Goal: Information Seeking & Learning: Find contact information

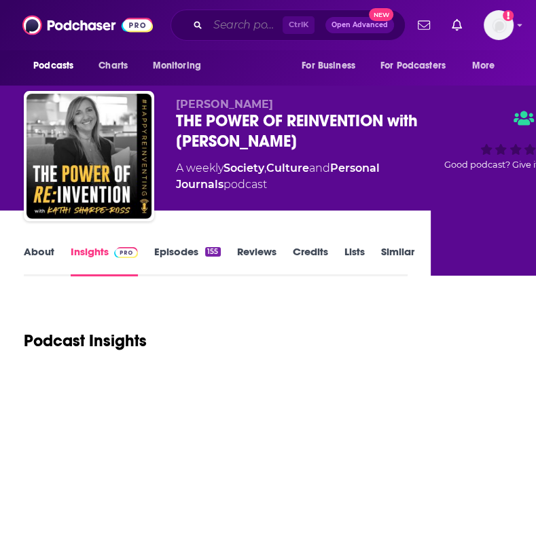
click at [216, 23] on input "Search podcasts, credits, & more..." at bounding box center [245, 25] width 75 height 22
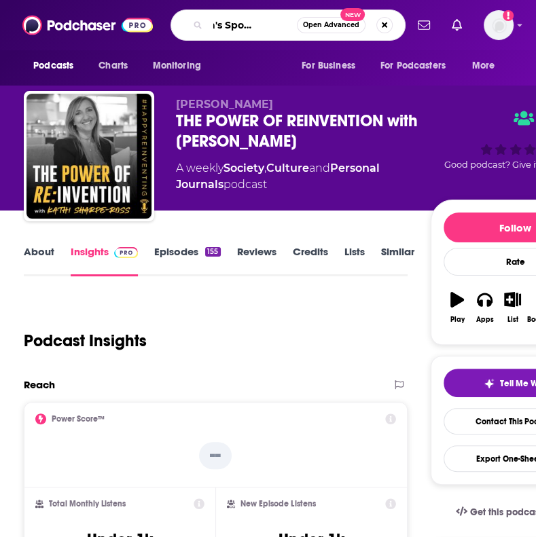
type input "Women's Sports Weekly"
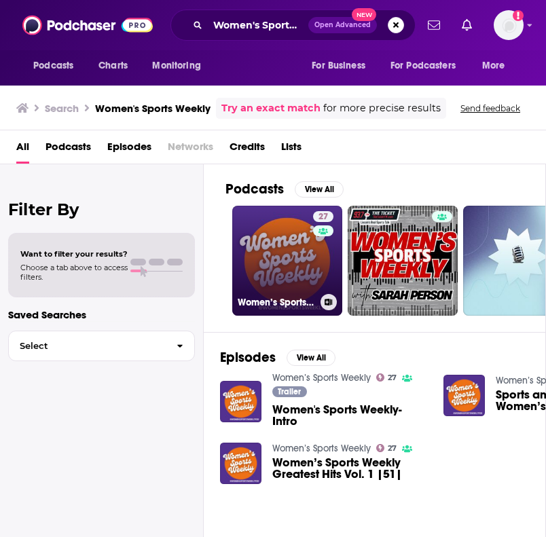
click at [291, 279] on link "27 Women’s Sports Weekly" at bounding box center [287, 261] width 110 height 110
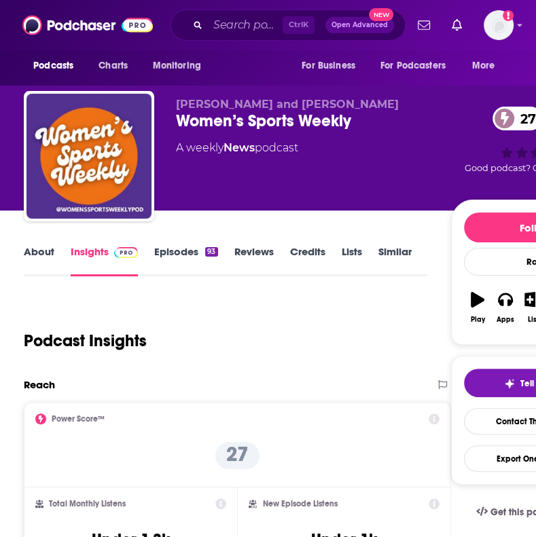
click at [314, 253] on link "Credits" at bounding box center [307, 260] width 35 height 31
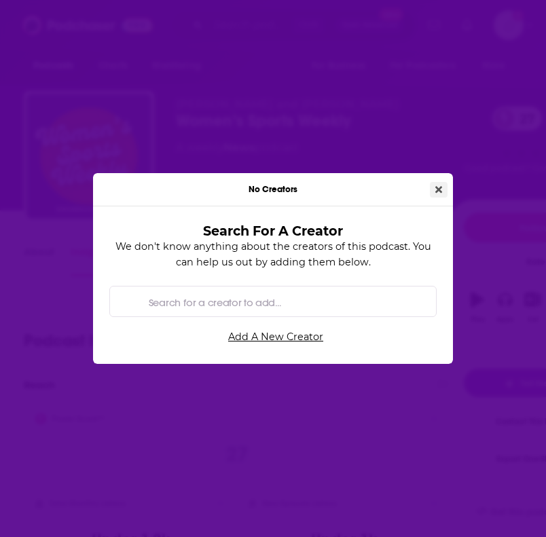
click at [442, 186] on button "Close" at bounding box center [439, 190] width 18 height 16
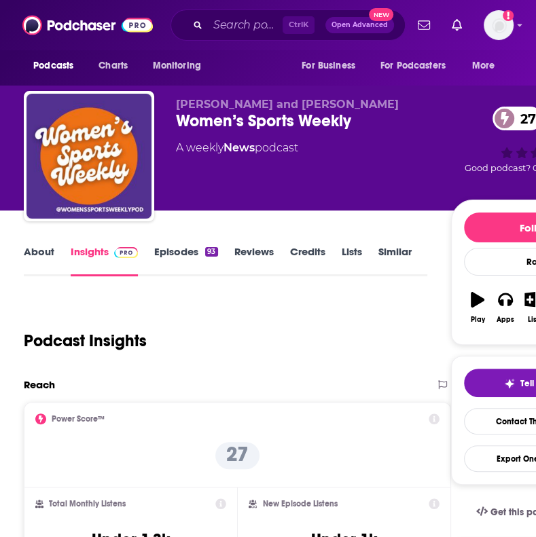
click at [291, 249] on link "Credits" at bounding box center [307, 260] width 35 height 31
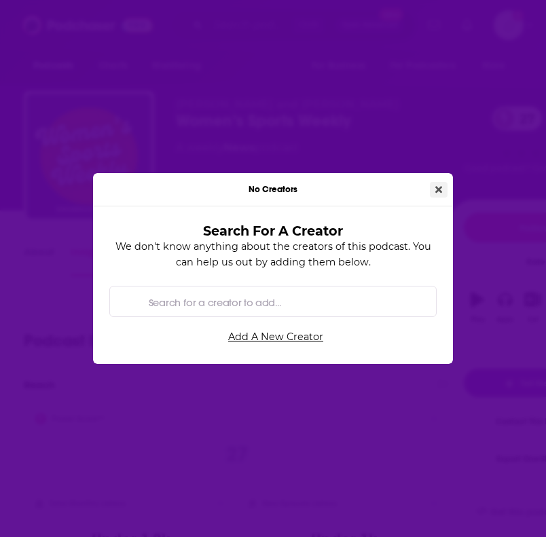
click at [440, 189] on icon "Close" at bounding box center [438, 189] width 7 height 7
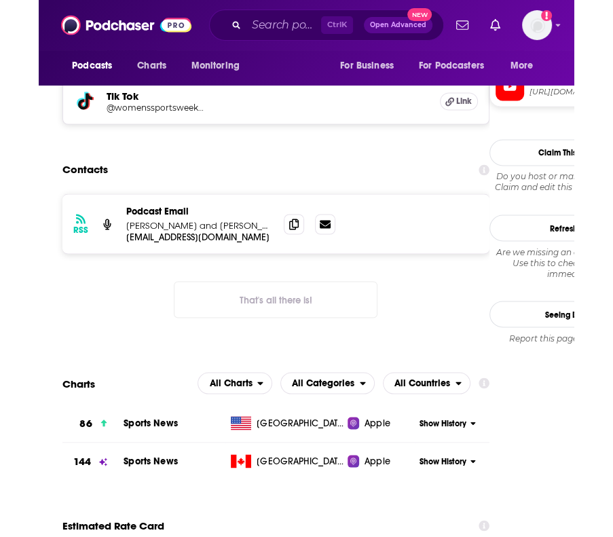
scroll to position [940, 0]
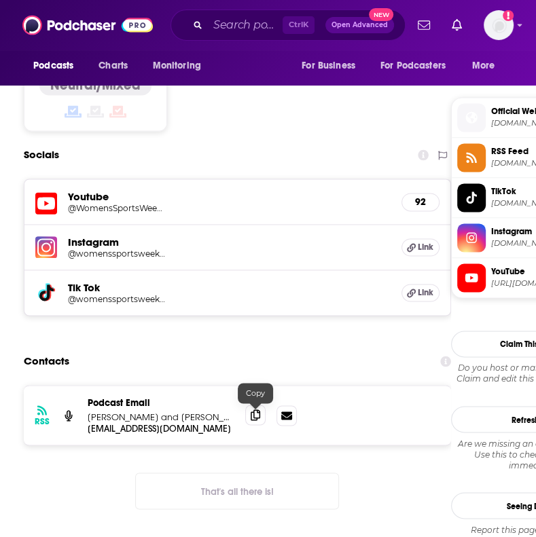
click at [253, 419] on icon at bounding box center [256, 415] width 10 height 11
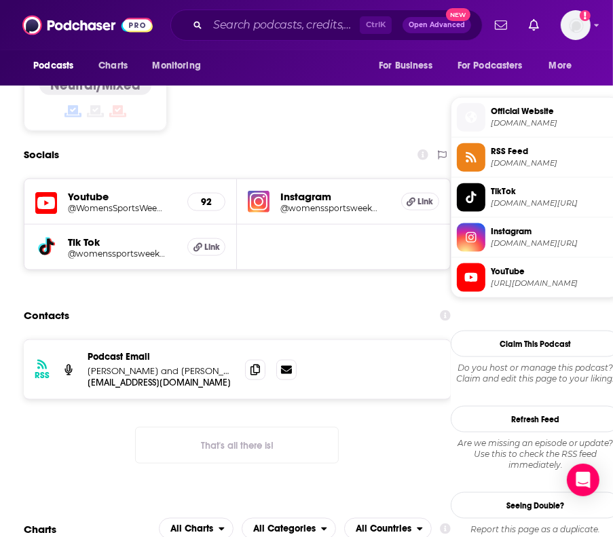
click at [250, 14] on div "Ctrl K Open Advanced New" at bounding box center [327, 25] width 312 height 31
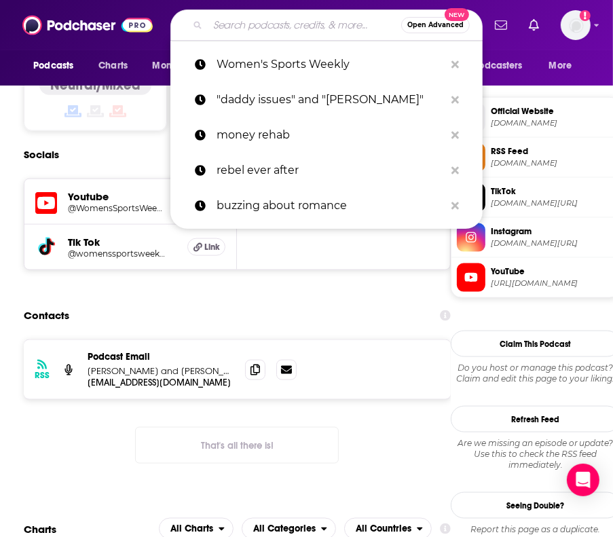
click at [251, 22] on input "Search podcasts, credits, & more..." at bounding box center [305, 25] width 194 height 22
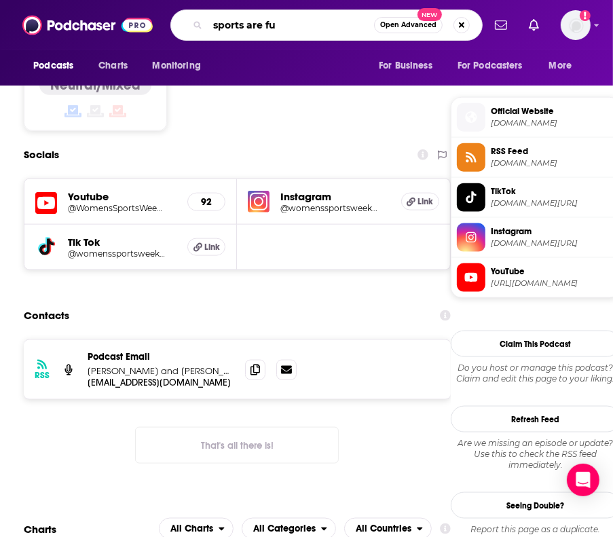
type input "sports are fun"
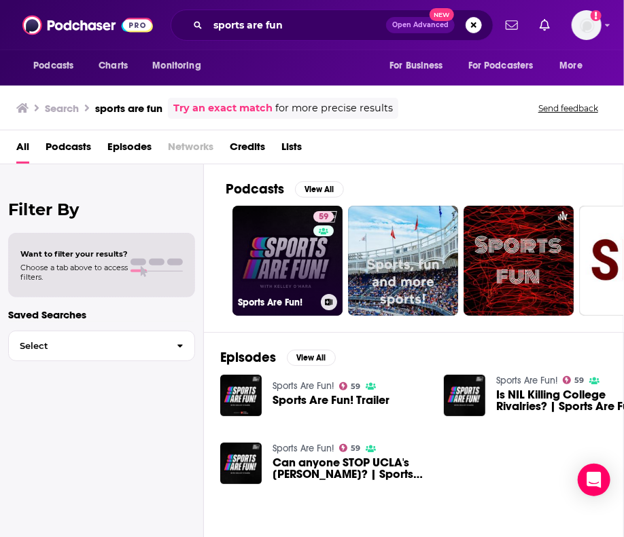
click at [281, 230] on link "59 Sports Are Fun!" at bounding box center [287, 261] width 110 height 110
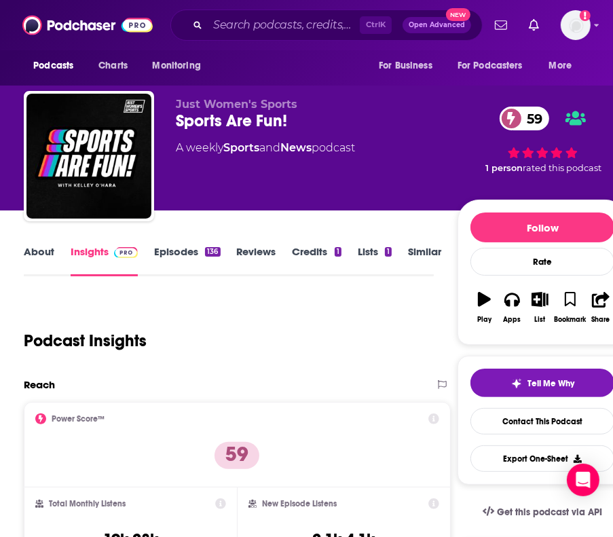
click at [35, 248] on link "About" at bounding box center [39, 260] width 31 height 31
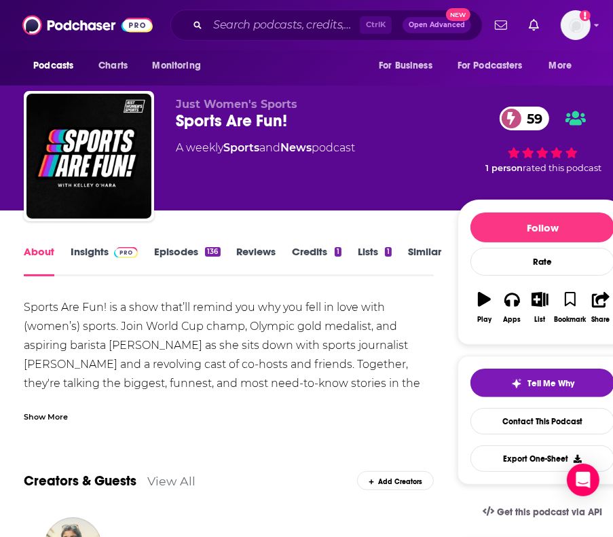
click at [132, 321] on div "Sports Are Fun! is a show that’ll remind you why you fell in love with (women’s…" at bounding box center [229, 393] width 410 height 190
click at [58, 417] on div "Show More" at bounding box center [46, 416] width 44 height 13
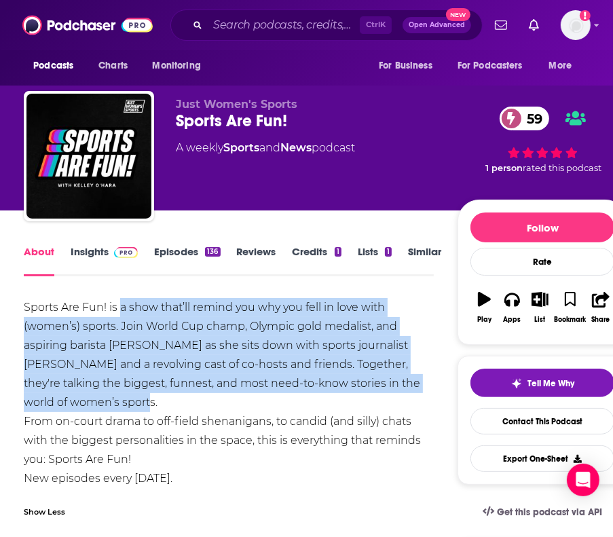
drag, startPoint x: 115, startPoint y: 404, endPoint x: 120, endPoint y: 306, distance: 98.6
click at [120, 306] on div "Sports Are Fun! is a show that’ll remind you why you fell in love with (women’s…" at bounding box center [229, 393] width 410 height 190
copy div "a show that’ll remind you why you fell in love with (women’s) sports. Join Worl…"
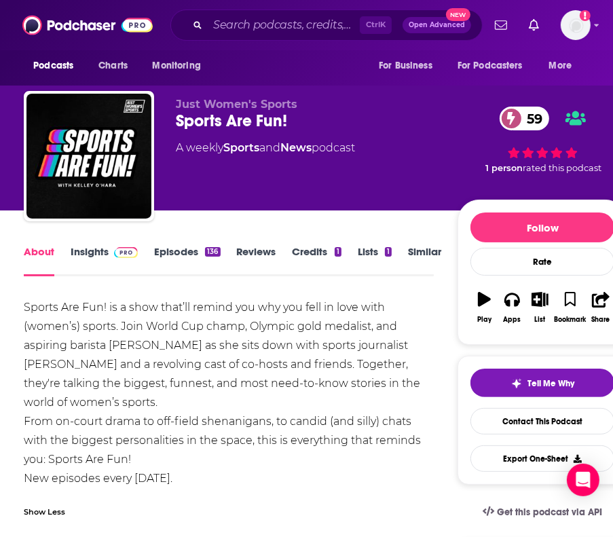
drag, startPoint x: 92, startPoint y: 426, endPoint x: 111, endPoint y: 436, distance: 21.6
click at [92, 426] on div "Sports Are Fun! is a show that’ll remind you why you fell in love with (women’s…" at bounding box center [229, 393] width 410 height 190
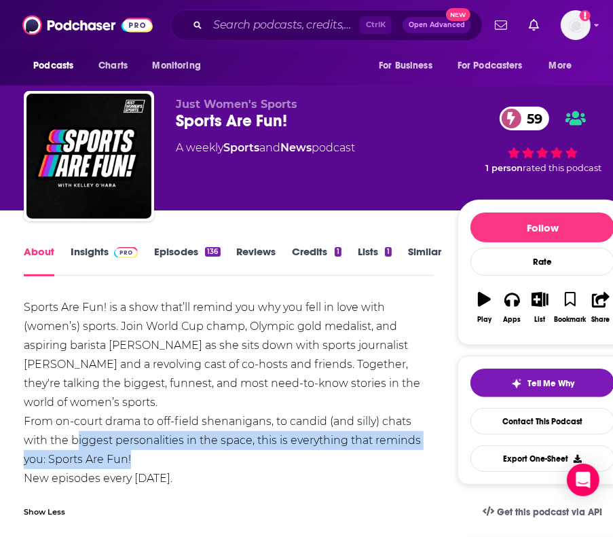
drag, startPoint x: 134, startPoint y: 455, endPoint x: 76, endPoint y: 437, distance: 60.4
click at [77, 435] on div "Sports Are Fun! is a show that’ll remind you why you fell in love with (women’s…" at bounding box center [229, 393] width 410 height 190
drag, startPoint x: 46, startPoint y: 458, endPoint x: 71, endPoint y: 448, distance: 26.5
click at [48, 457] on div "Sports Are Fun! is a show that’ll remind you why you fell in love with (women’s…" at bounding box center [229, 393] width 410 height 190
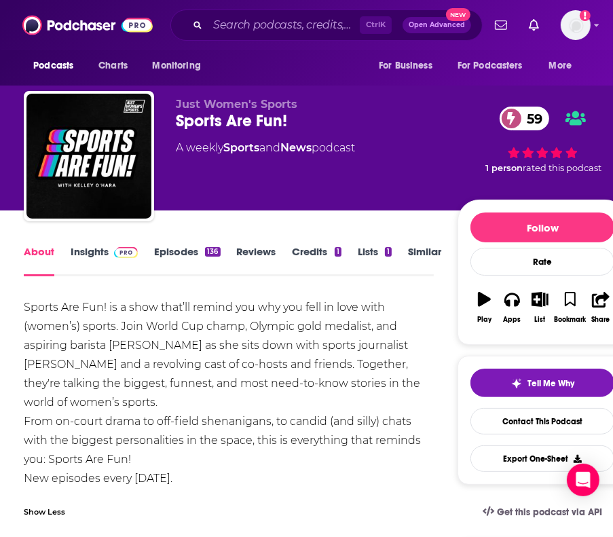
drag, startPoint x: 97, startPoint y: 412, endPoint x: 133, endPoint y: 393, distance: 40.7
click at [101, 412] on div "Sports Are Fun! is a show that’ll remind you why you fell in love with (women’s…" at bounding box center [229, 393] width 410 height 190
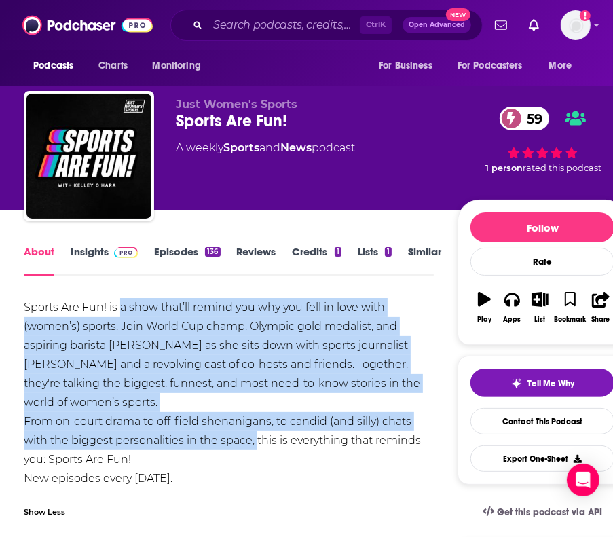
drag, startPoint x: 122, startPoint y: 304, endPoint x: 258, endPoint y: 445, distance: 196.0
click at [258, 445] on div "Sports Are Fun! is a show that’ll remind you why you fell in love with (women’s…" at bounding box center [229, 393] width 410 height 190
copy div "a show that’ll remind you why you fell in love with (women’s) sports. Join Worl…"
click at [325, 247] on link "Credits 1" at bounding box center [317, 260] width 49 height 31
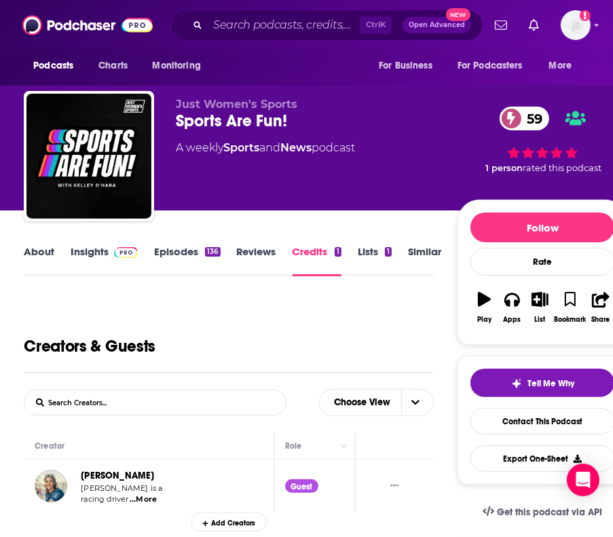
click at [102, 260] on link "Insights" at bounding box center [104, 260] width 67 height 31
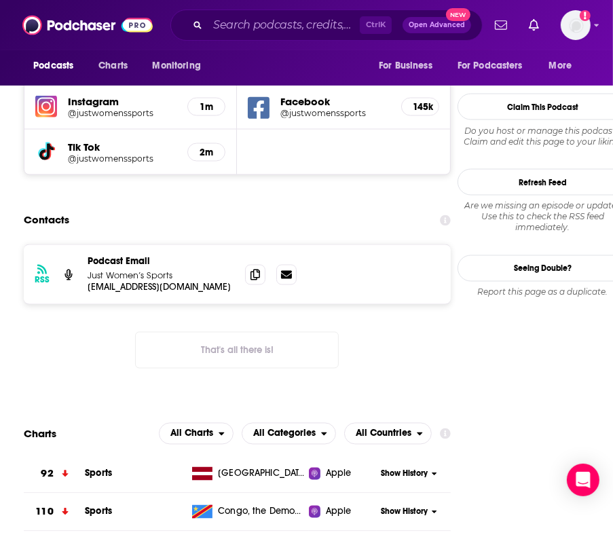
scroll to position [1369, 0]
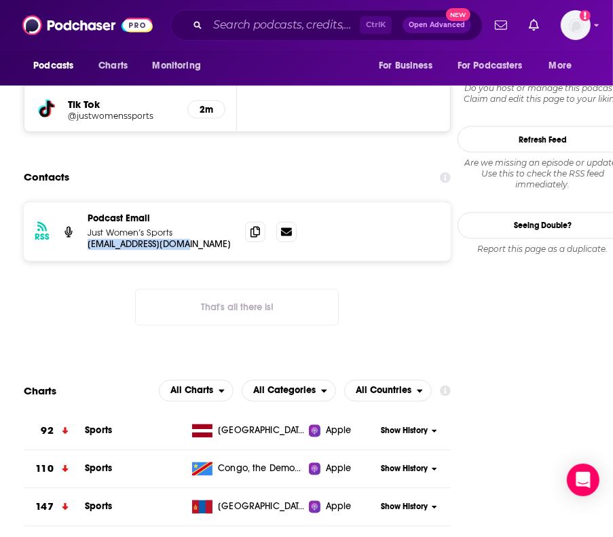
drag, startPoint x: 202, startPoint y: 183, endPoint x: 82, endPoint y: 185, distance: 120.3
click at [82, 202] on div "RSS Podcast Email Just Women’s Sports team@justwsports.com team@justwsports.com" at bounding box center [237, 231] width 427 height 59
copy p "team@justwsports.com"
click at [221, 29] on input "Search podcasts, credits, & more..." at bounding box center [284, 25] width 152 height 22
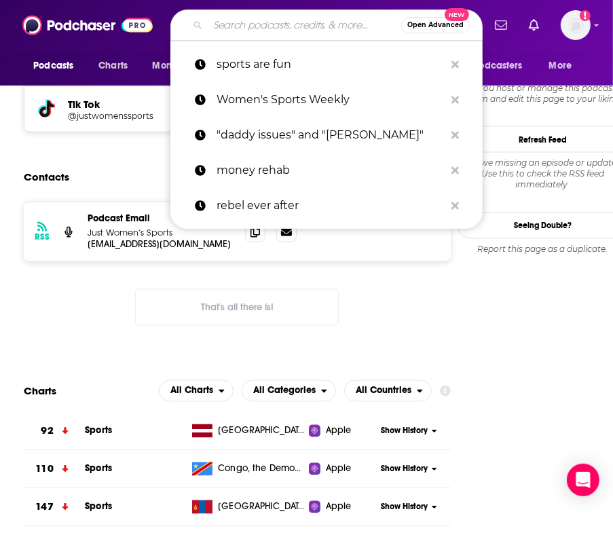
paste input "The Women in Sport Podcast"
type input "The Women in Sport Podcast"
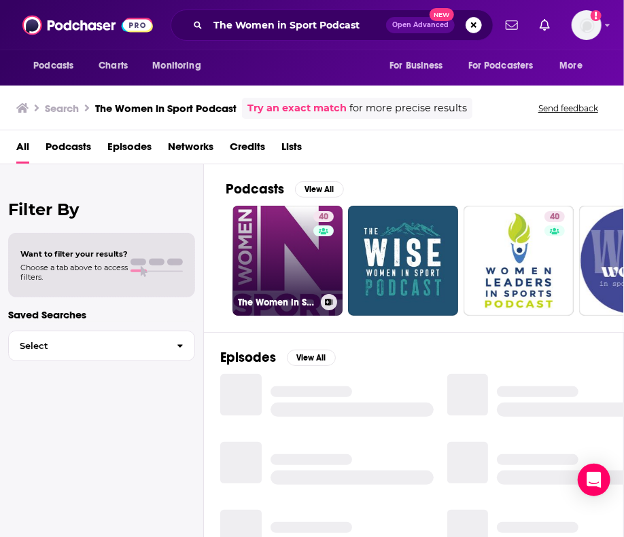
click at [289, 275] on link "40 The Women in Sport Podcast" at bounding box center [287, 261] width 110 height 110
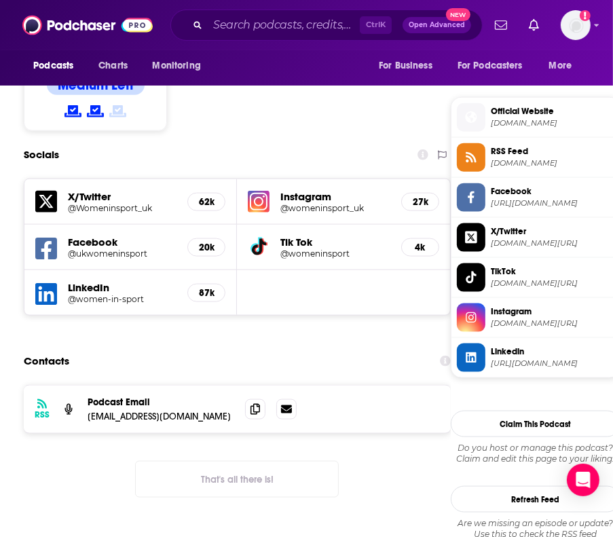
scroll to position [470, 0]
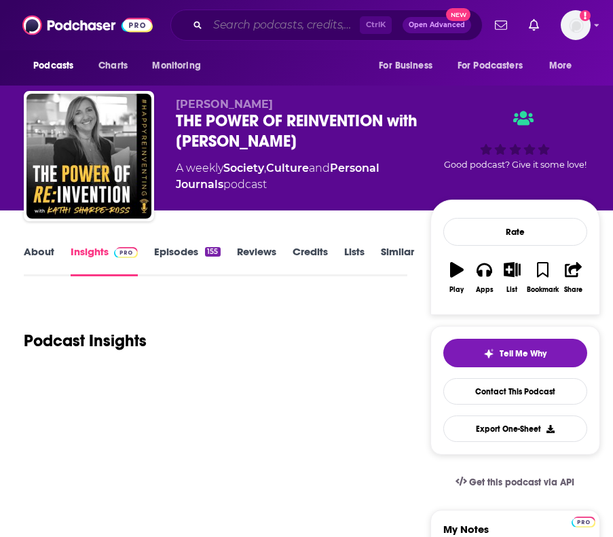
click at [257, 20] on input "Search podcasts, credits, & more..." at bounding box center [284, 25] width 152 height 22
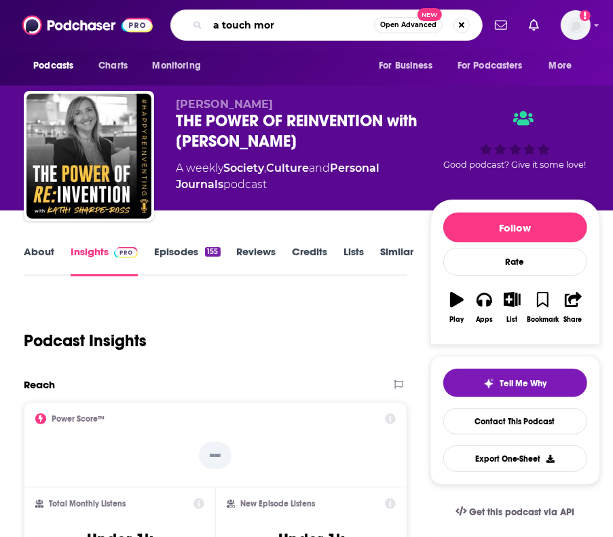
type input "a touch more"
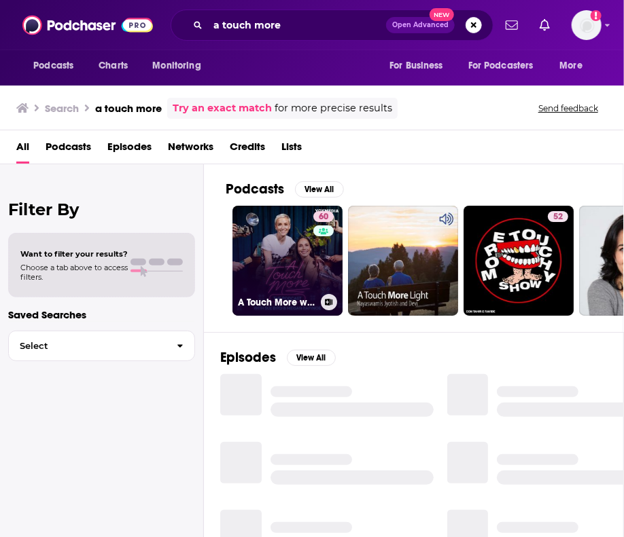
click at [276, 290] on link "60 A Touch More with [PERSON_NAME] & [PERSON_NAME]" at bounding box center [287, 261] width 110 height 110
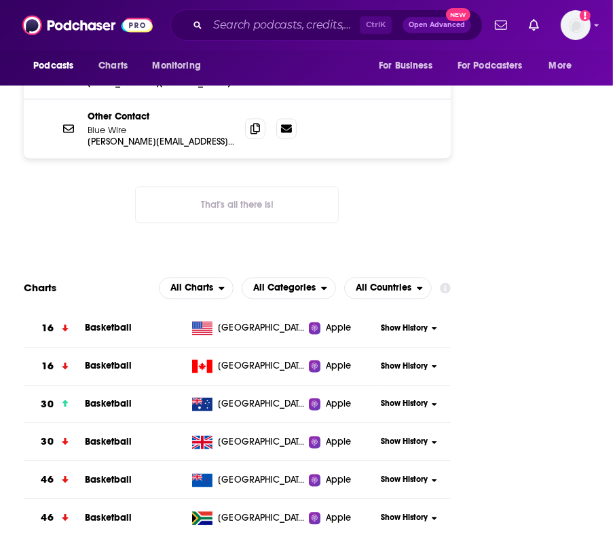
scroll to position [940, 0]
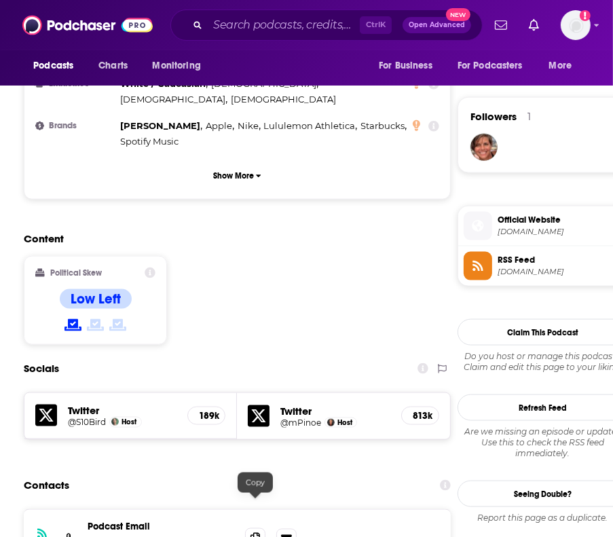
click at [257, 533] on icon at bounding box center [256, 538] width 10 height 11
drag, startPoint x: 90, startPoint y: 506, endPoint x: 200, endPoint y: 508, distance: 110.1
click at [200, 535] on p "Vox Media Podcast Network" at bounding box center [161, 541] width 147 height 12
drag, startPoint x: 215, startPoint y: 503, endPoint x: 84, endPoint y: 507, distance: 130.5
click at [84, 510] on div "RSS Podcast Email Vox Media Podcast Network [EMAIL_ADDRESS][DOMAIN_NAME] [EMAIL…" at bounding box center [237, 540] width 427 height 60
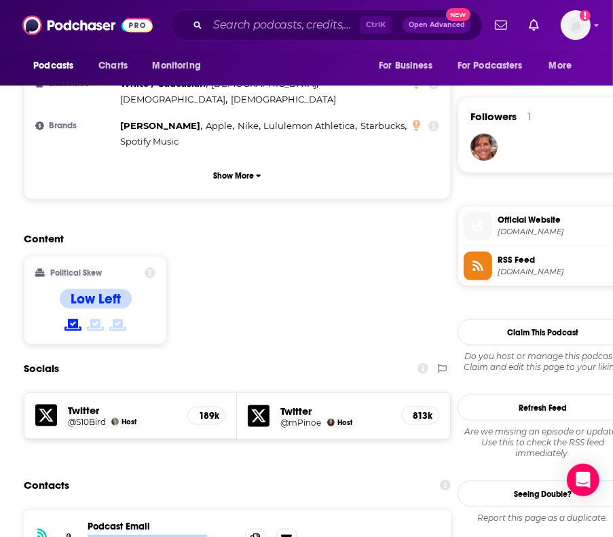
copy p "Vox Media Podcast Network"
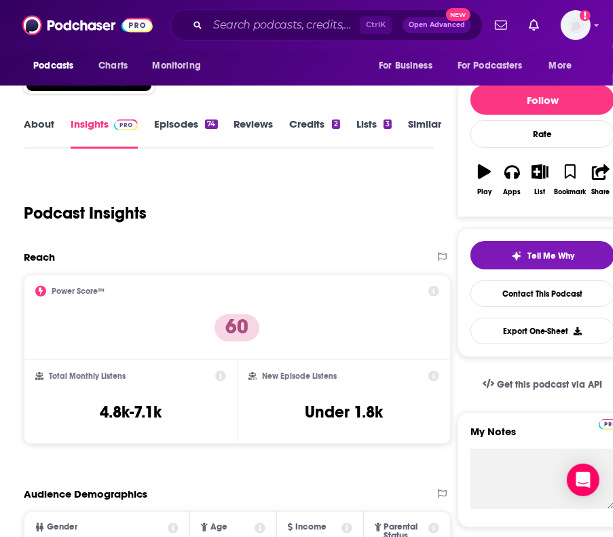
scroll to position [0, 0]
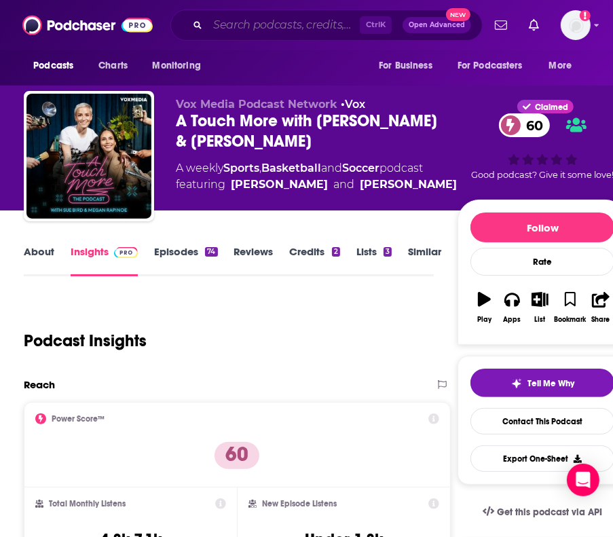
click at [300, 25] on input "Search podcasts, credits, & more..." at bounding box center [284, 25] width 152 height 22
click at [304, 29] on input "Search podcasts, credits, & more..." at bounding box center [284, 25] width 152 height 22
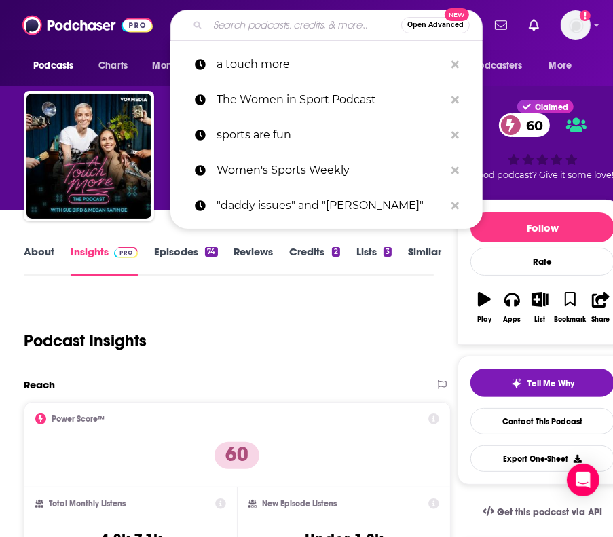
paste input "THE RE—CAP SHOW with [PERSON_NAME] and [PERSON_NAME]"
type input "THE RE—CAP SHOW with [PERSON_NAME] and [PERSON_NAME]"
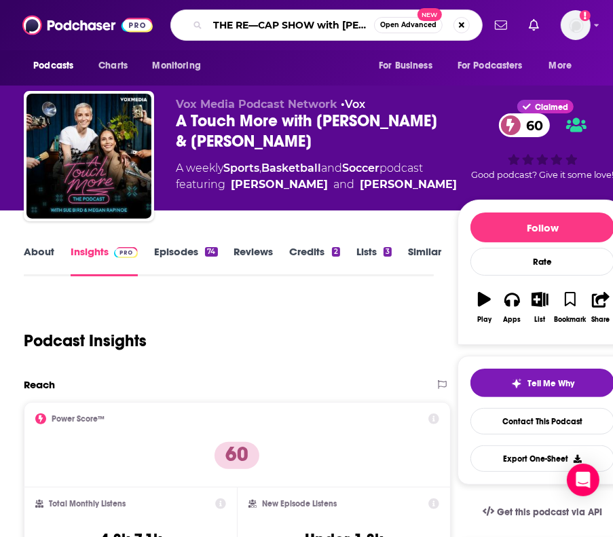
scroll to position [0, 130]
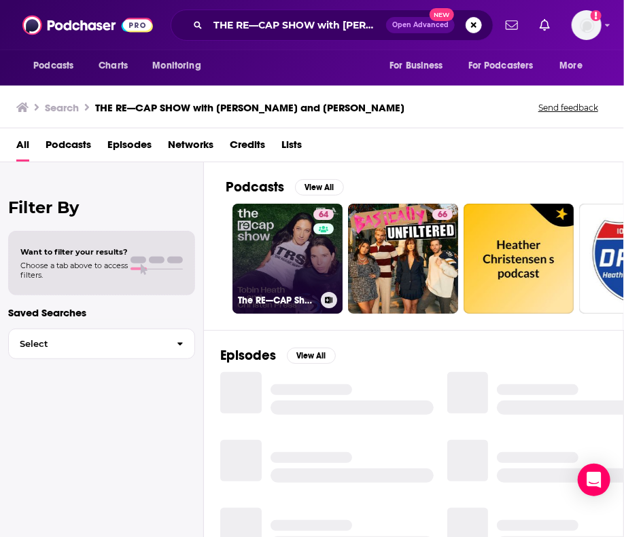
click at [283, 255] on link "64 The RE—CAP Show with [PERSON_NAME] and [PERSON_NAME]" at bounding box center [287, 259] width 110 height 110
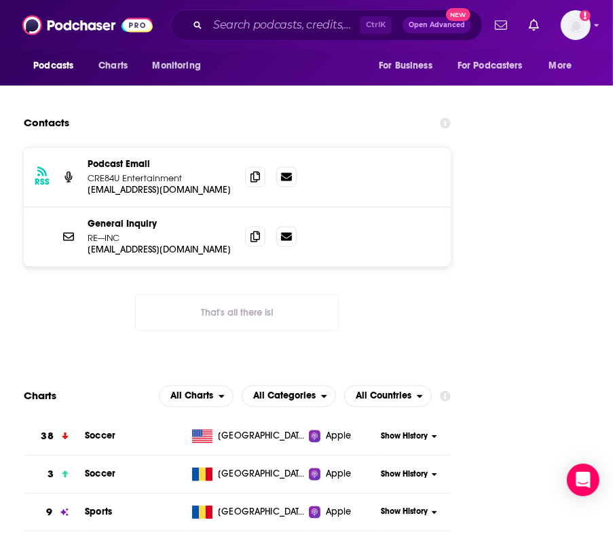
scroll to position [1196, 0]
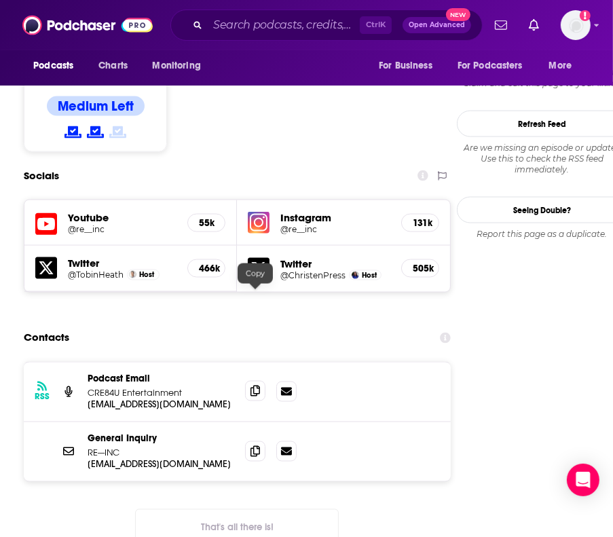
click at [258, 386] on icon at bounding box center [256, 391] width 10 height 11
click at [255, 446] on icon at bounding box center [256, 451] width 10 height 11
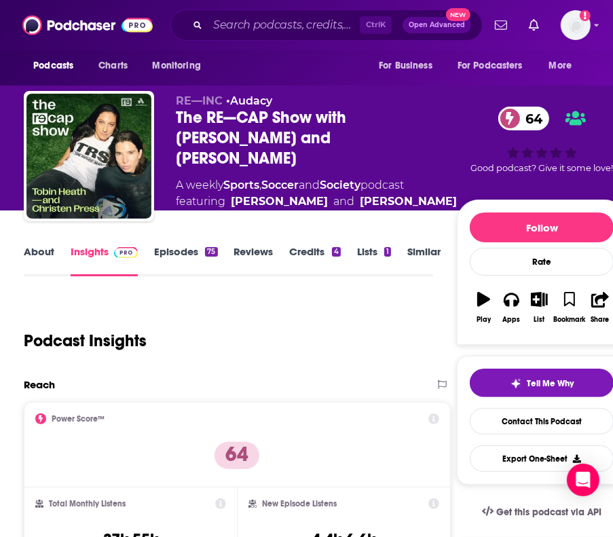
click at [328, 248] on link "Credits 4" at bounding box center [315, 260] width 51 height 31
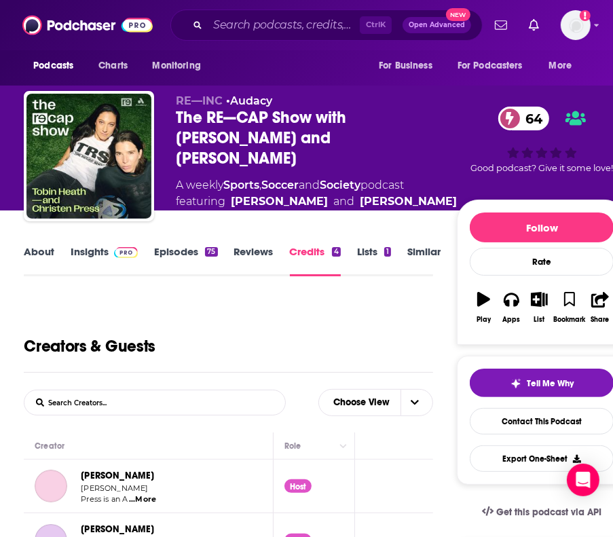
scroll to position [470, 0]
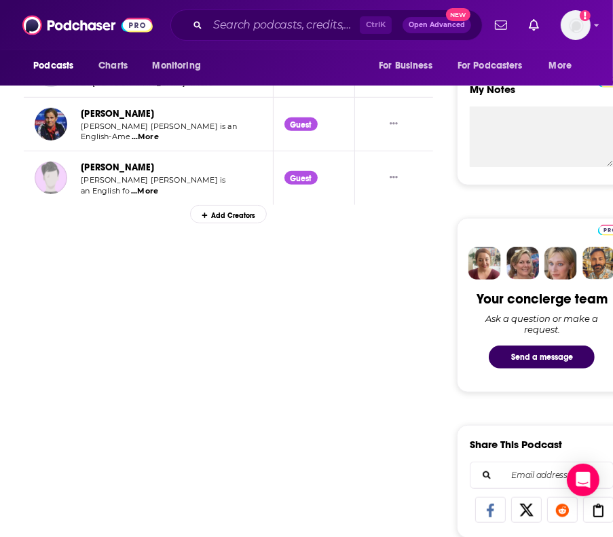
drag, startPoint x: 255, startPoint y: 216, endPoint x: 340, endPoint y: 209, distance: 84.6
click at [257, 216] on div "Add Creators" at bounding box center [228, 214] width 76 height 19
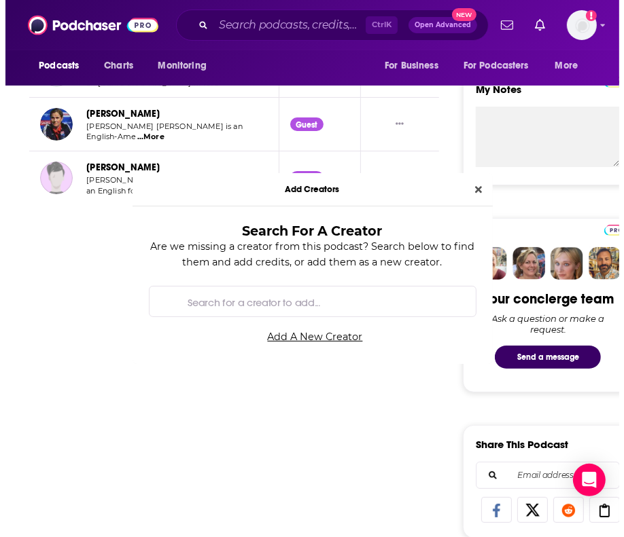
scroll to position [0, 0]
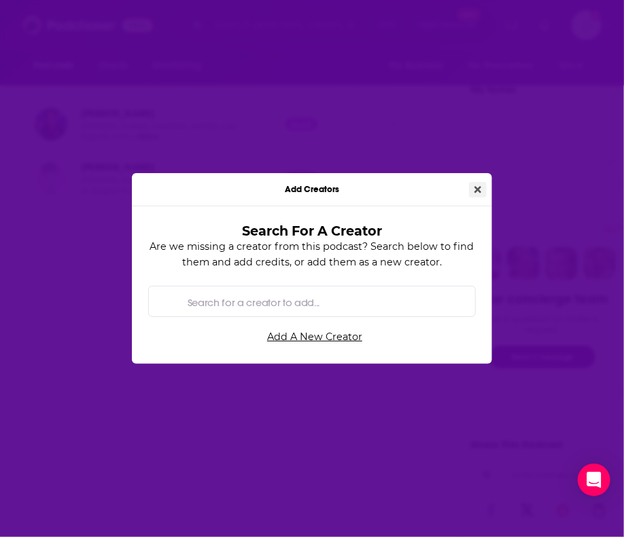
click at [474, 187] on icon "Close" at bounding box center [477, 189] width 7 height 7
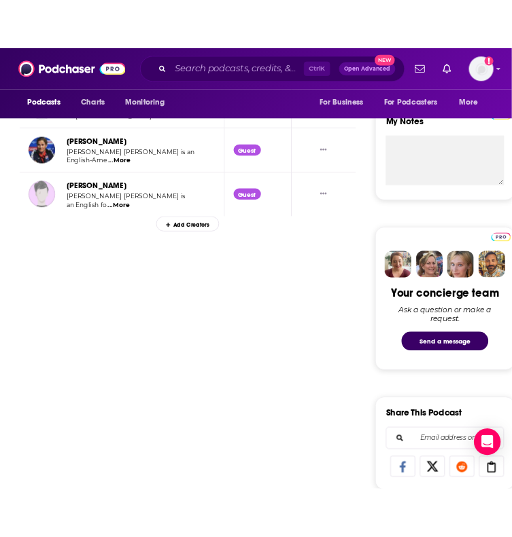
scroll to position [470, 0]
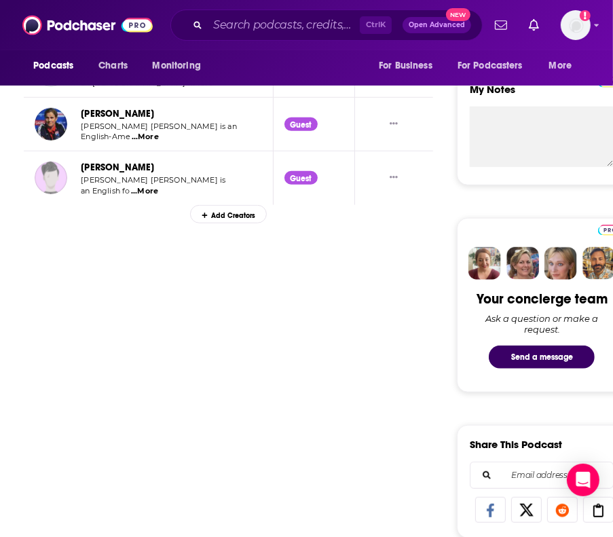
drag, startPoint x: 67, startPoint y: 296, endPoint x: 158, endPoint y: 206, distance: 127.3
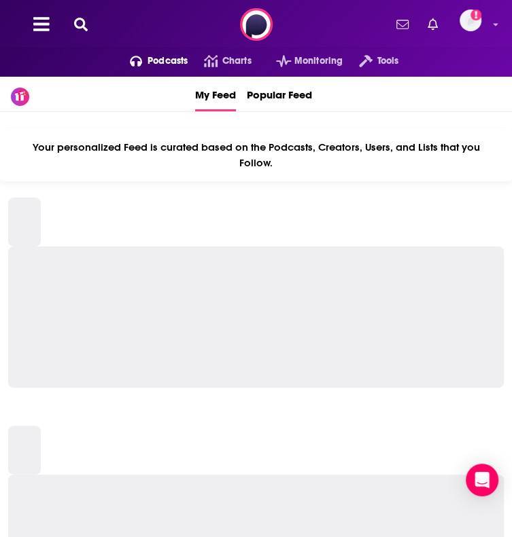
click at [147, 63] on span "Podcasts" at bounding box center [167, 61] width 40 height 19
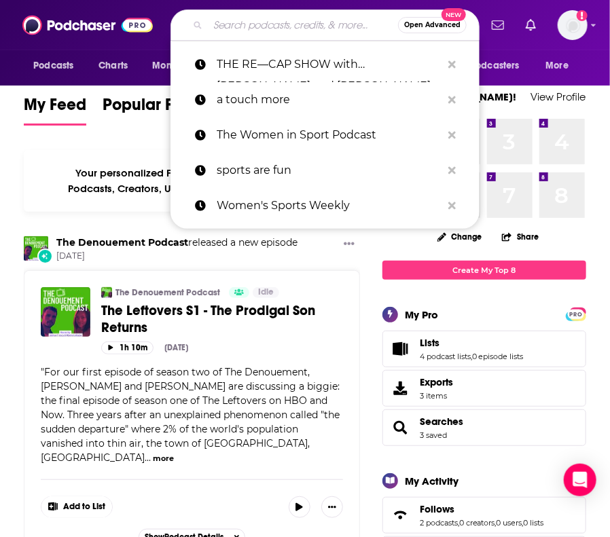
click at [247, 20] on input "Search podcasts, credits, & more..." at bounding box center [303, 25] width 190 height 22
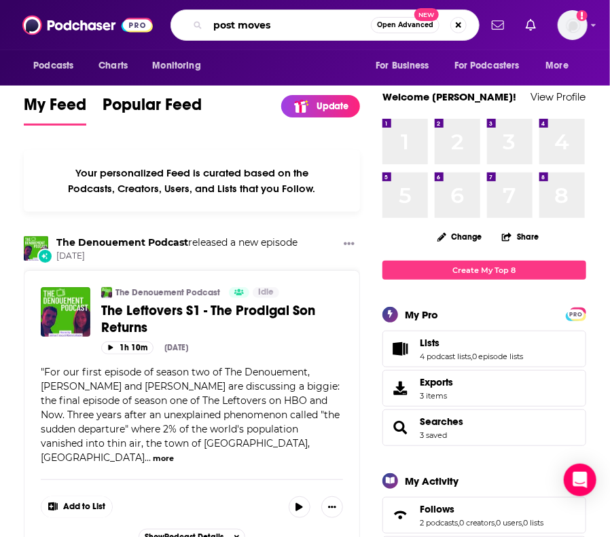
type input "post moves"
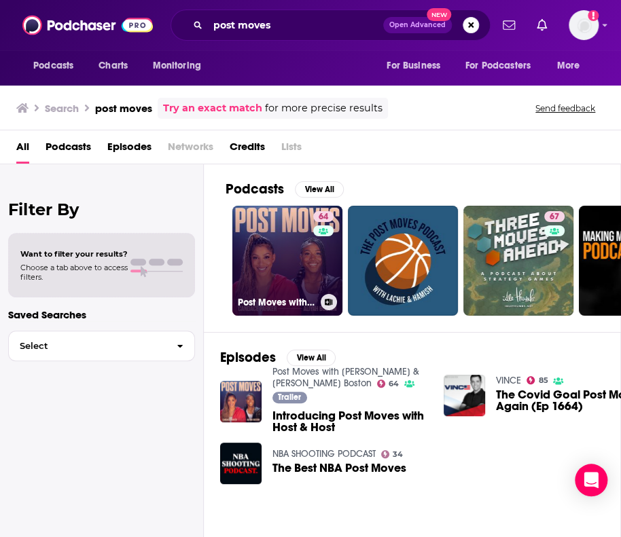
click at [288, 256] on link "64 Post Moves with [PERSON_NAME] & [PERSON_NAME]" at bounding box center [287, 261] width 110 height 110
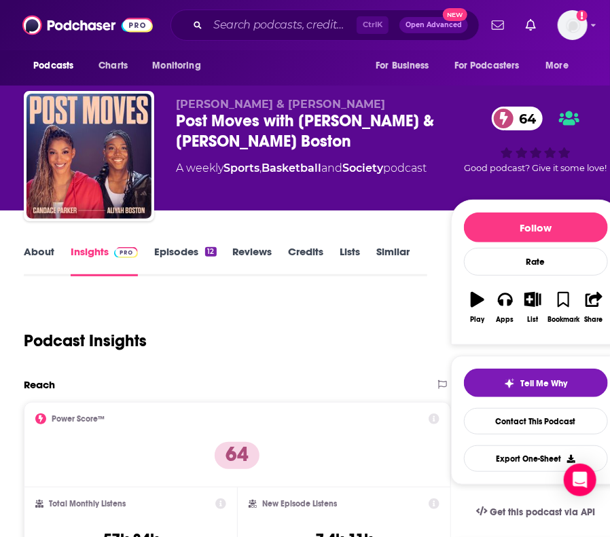
click at [0, 0] on span "For Podcasters" at bounding box center [0, 0] width 0 height 0
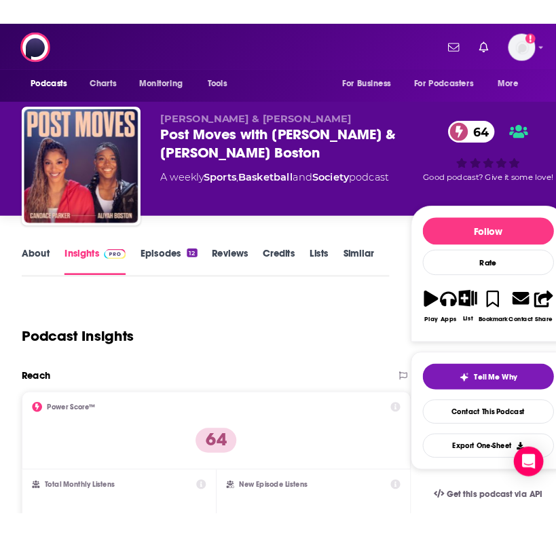
scroll to position [0, 34]
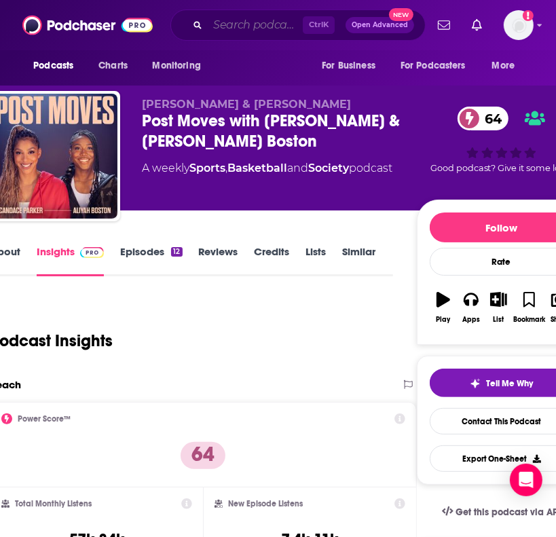
click at [236, 32] on input "Search podcasts, credits, & more..." at bounding box center [255, 25] width 95 height 22
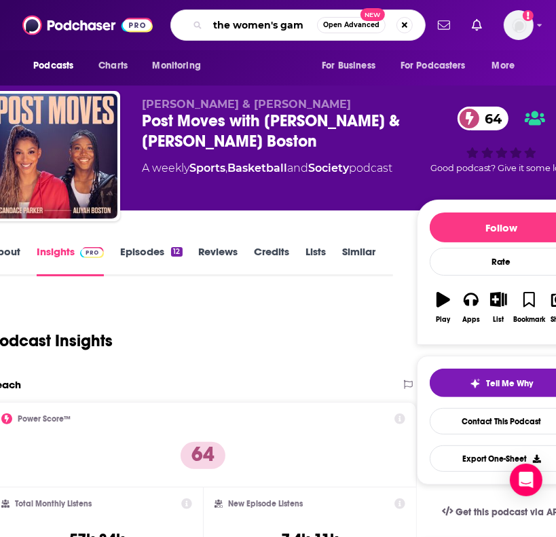
type input "the women's game"
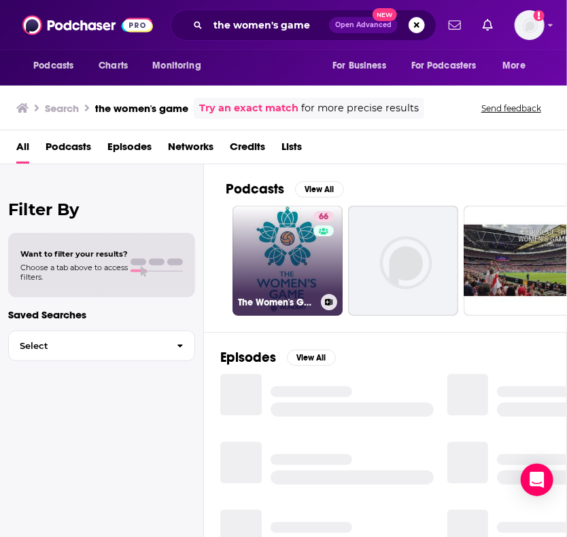
click at [280, 266] on link "66 The Women's Game" at bounding box center [287, 261] width 110 height 110
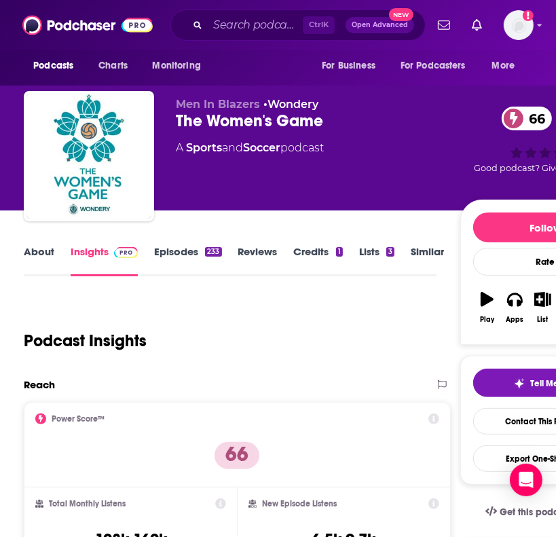
click at [321, 244] on div "About Insights Episodes 233 Reviews Credits 1 Lists 3 Similar" at bounding box center [230, 259] width 412 height 33
click at [322, 245] on link "Credits 1" at bounding box center [318, 260] width 49 height 31
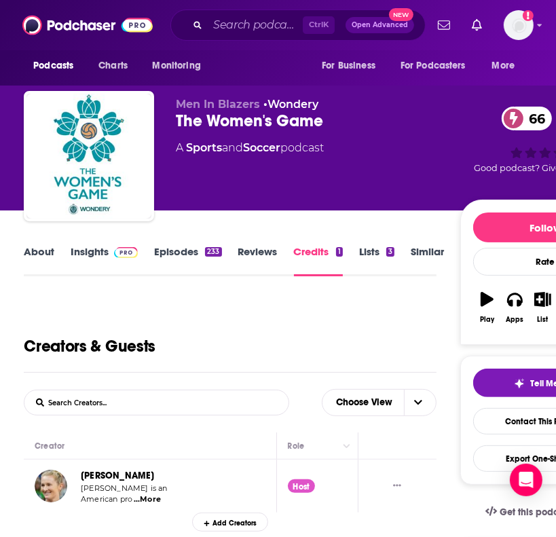
click at [33, 260] on link "About" at bounding box center [39, 260] width 31 height 31
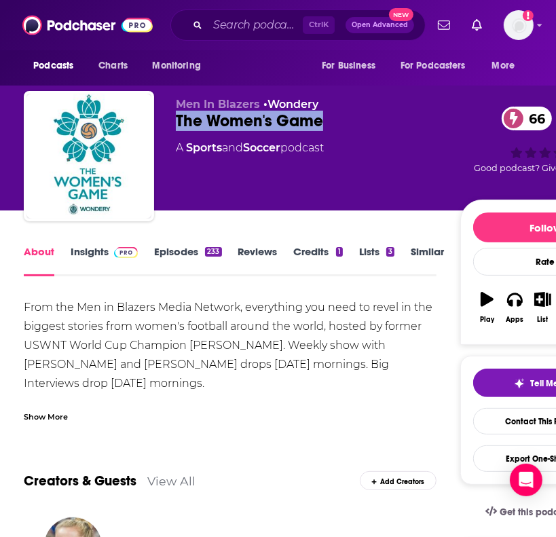
drag, startPoint x: 281, startPoint y: 110, endPoint x: 177, endPoint y: 120, distance: 105.1
click at [177, 120] on div "The Women's Game 66" at bounding box center [318, 121] width 285 height 20
copy h1 "The Women's Game"
